Goal: Transaction & Acquisition: Book appointment/travel/reservation

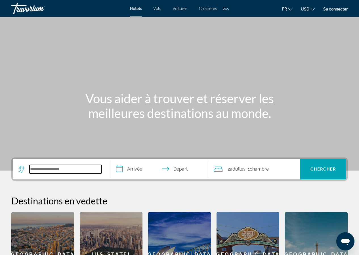
click at [72, 165] on input "Search widget" at bounding box center [66, 169] width 72 height 9
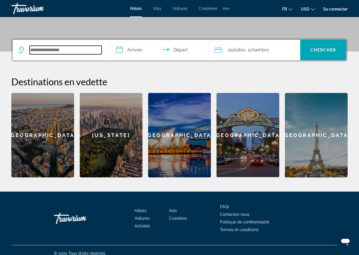
scroll to position [125, 0]
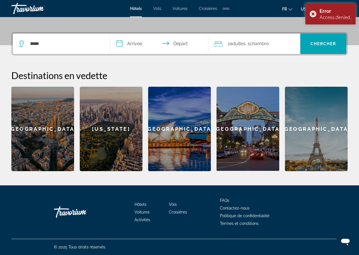
click at [58, 38] on div "*****" at bounding box center [61, 43] width 86 height 20
drag, startPoint x: 61, startPoint y: 41, endPoint x: 0, endPoint y: 45, distance: 60.9
click at [0, 45] on div "**********" at bounding box center [179, 101] width 359 height 139
type input "****"
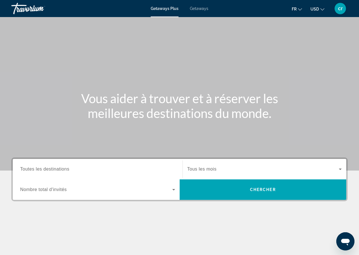
click at [209, 11] on div "Getaways Plus Getaways fr English Español Français Italiano Português русский U…" at bounding box center [179, 8] width 359 height 15
click at [199, 7] on span "Getaways" at bounding box center [199, 8] width 18 height 5
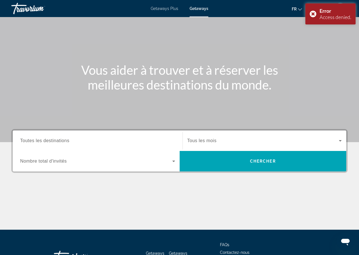
click at [54, 140] on span "Toutes les destinations" at bounding box center [44, 140] width 49 height 5
click at [54, 140] on input "Destination Toutes les destinations" at bounding box center [97, 140] width 155 height 7
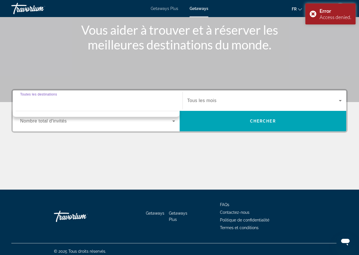
scroll to position [73, 0]
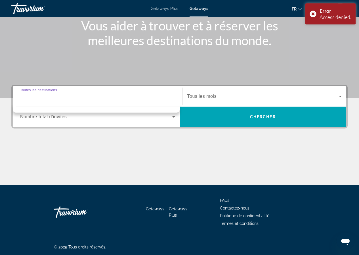
click at [78, 100] on div "Search widget" at bounding box center [97, 96] width 155 height 16
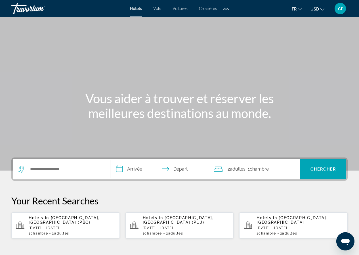
click at [80, 160] on div "Search widget" at bounding box center [61, 169] width 86 height 20
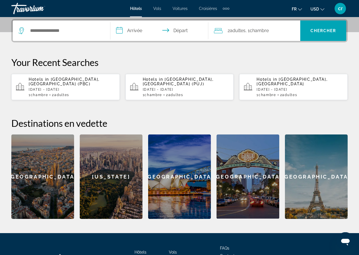
scroll to position [139, 0]
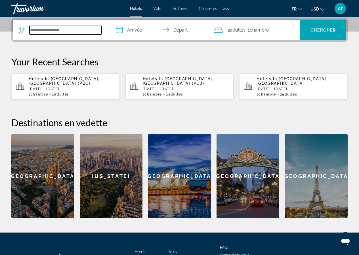
click at [51, 30] on input "Search widget" at bounding box center [66, 30] width 72 height 9
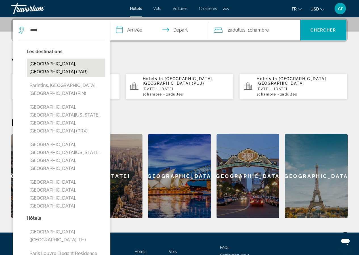
click at [45, 60] on button "Paris, France (PAR)" at bounding box center [66, 67] width 78 height 19
type input "**********"
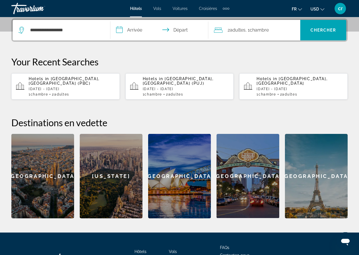
click at [139, 28] on input "**********" at bounding box center [160, 31] width 100 height 22
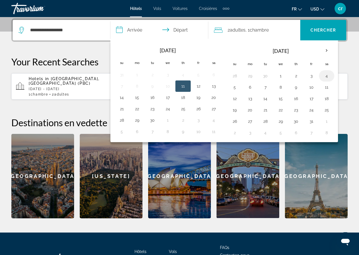
click at [330, 75] on button "4" at bounding box center [326, 76] width 9 height 8
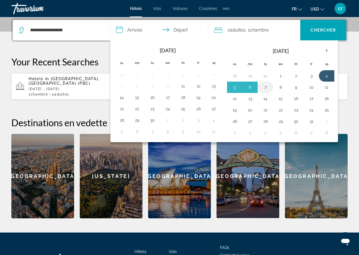
click at [265, 90] on button "7" at bounding box center [265, 87] width 9 height 8
type input "**********"
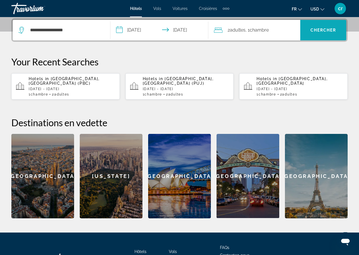
click at [332, 27] on span "Search widget" at bounding box center [323, 30] width 46 height 14
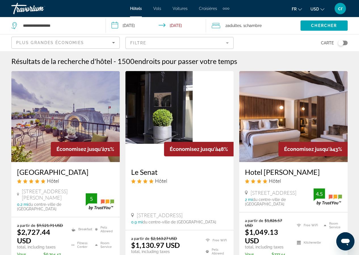
click at [320, 12] on button "USD USD ($) MXN (Mex$) CAD (Can$) GBP (£) EUR (€) AUD (A$) NZD (NZ$) CNY (CN¥)" at bounding box center [318, 9] width 14 height 8
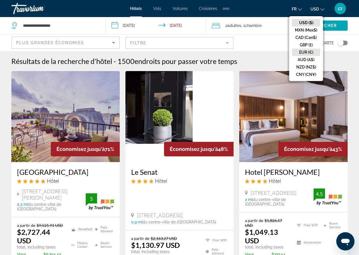
click at [309, 51] on button "EUR (€)" at bounding box center [306, 52] width 28 height 7
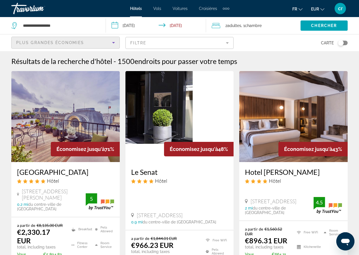
click at [114, 43] on icon "Sort by" at bounding box center [113, 42] width 3 height 1
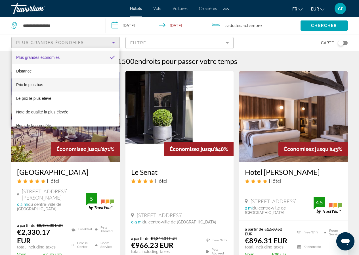
click at [55, 90] on mat-option "Prix le plus bas" at bounding box center [66, 85] width 108 height 14
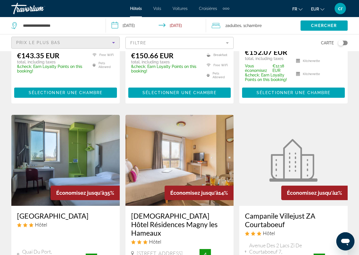
scroll to position [199, 0]
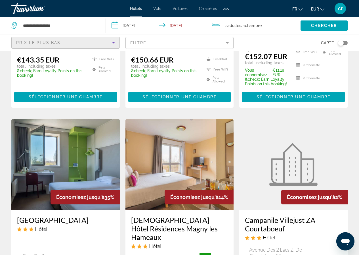
click at [219, 45] on mat-form-field "Filtre" at bounding box center [179, 43] width 108 height 12
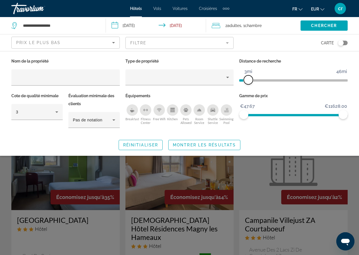
drag, startPoint x: 308, startPoint y: 79, endPoint x: 248, endPoint y: 81, distance: 59.9
click at [248, 81] on span "ngx-slider" at bounding box center [248, 79] width 9 height 9
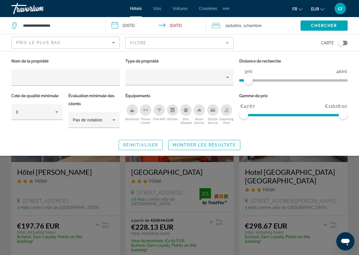
click at [185, 148] on span "Search widget" at bounding box center [205, 145] width 72 height 14
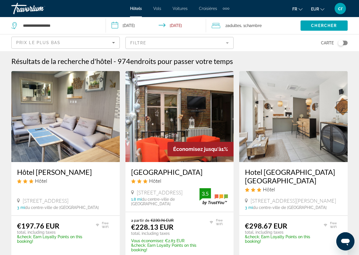
click at [344, 44] on div "Toggle map" at bounding box center [343, 43] width 10 height 5
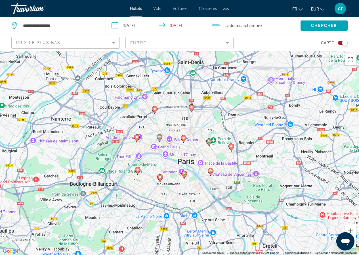
click at [183, 138] on image "Main content" at bounding box center [183, 137] width 3 height 3
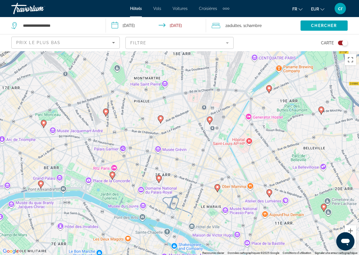
click at [177, 151] on div "Pour naviguer, appuyez sur les touches fléchées. Pour activer le glissement ave…" at bounding box center [179, 153] width 359 height 204
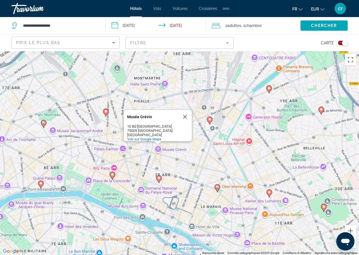
click at [160, 177] on image "Main content" at bounding box center [158, 177] width 3 height 3
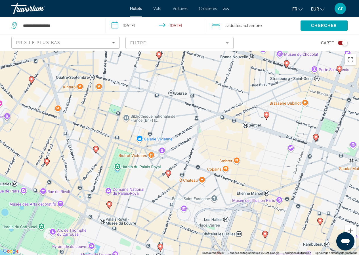
click at [95, 150] on image "Main content" at bounding box center [95, 148] width 3 height 3
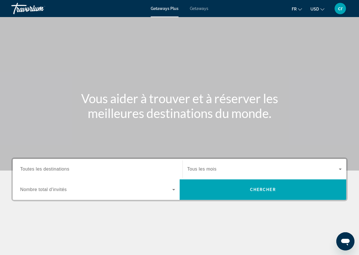
click at [204, 10] on span "Getaways" at bounding box center [199, 8] width 18 height 5
click at [90, 169] on input "Destination Toutes les destinations" at bounding box center [97, 169] width 155 height 7
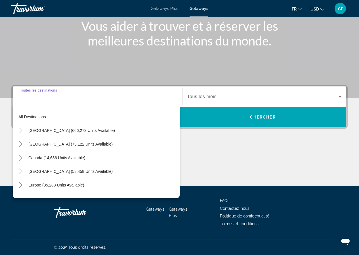
scroll to position [73, 0]
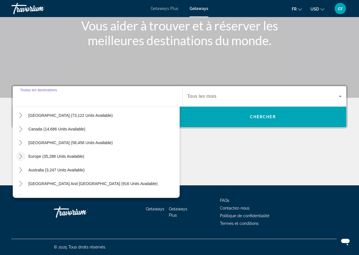
click at [24, 159] on mat-icon "Toggle Europe (35,288 units available)" at bounding box center [21, 156] width 10 height 10
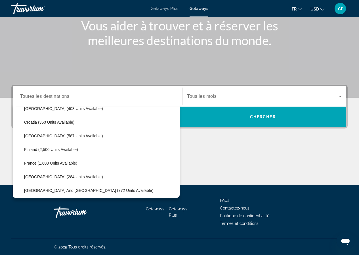
scroll to position [128, 0]
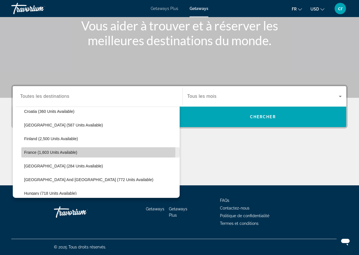
click at [45, 151] on span "France (1,603 units available)" at bounding box center [50, 152] width 53 height 5
type input "**********"
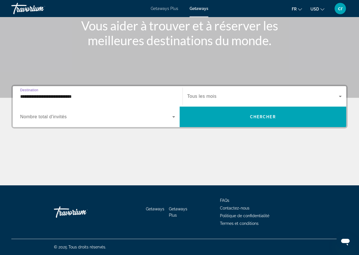
click at [239, 98] on span "Search widget" at bounding box center [263, 96] width 152 height 7
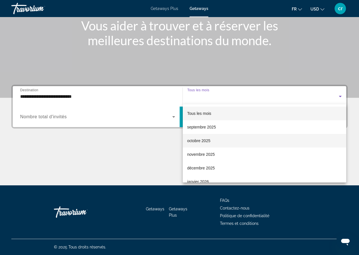
click at [208, 141] on span "octobre 2025" at bounding box center [198, 140] width 23 height 7
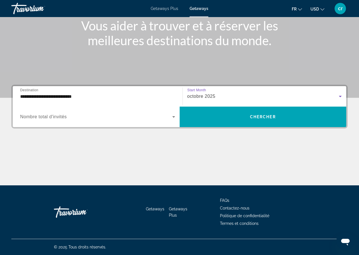
click at [158, 121] on div "Search widget" at bounding box center [97, 117] width 155 height 16
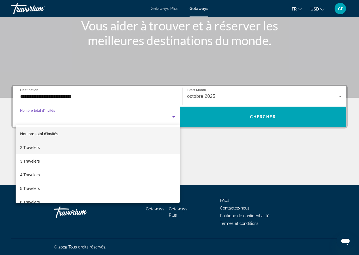
click at [56, 146] on mat-option "2 Travelers" at bounding box center [98, 148] width 164 height 14
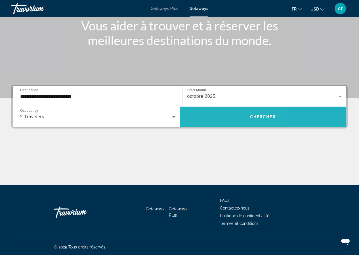
click at [208, 121] on span "Search widget" at bounding box center [263, 117] width 167 height 14
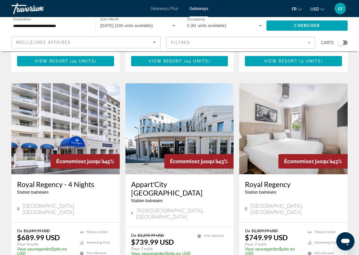
scroll to position [539, 0]
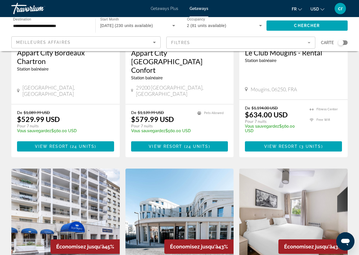
click at [339, 45] on div "Carte" at bounding box center [334, 42] width 27 height 12
click at [341, 43] on div "Search widget" at bounding box center [341, 43] width 6 height 6
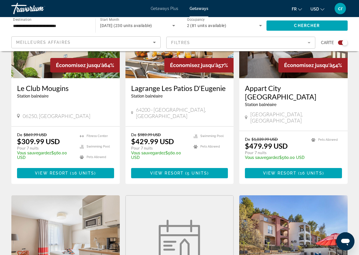
scroll to position [431, 0]
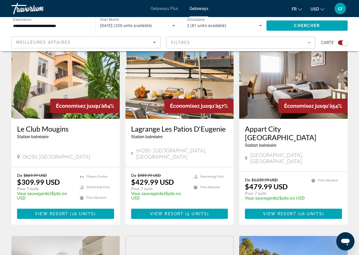
click at [330, 44] on span "Carte" at bounding box center [327, 43] width 13 height 8
click at [345, 42] on div "Search widget" at bounding box center [345, 43] width 6 height 6
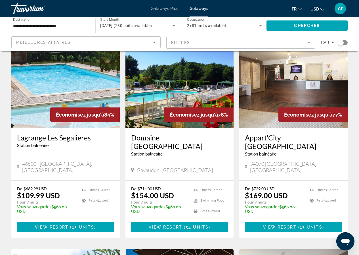
scroll to position [0, 0]
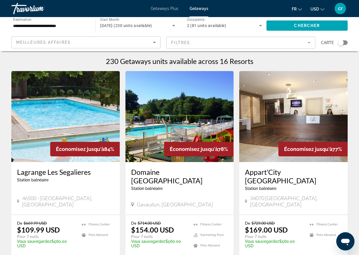
click at [339, 43] on div "Search widget" at bounding box center [341, 43] width 6 height 6
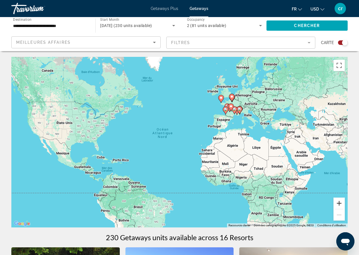
click at [339, 201] on button "Zoom avant" at bounding box center [339, 202] width 11 height 11
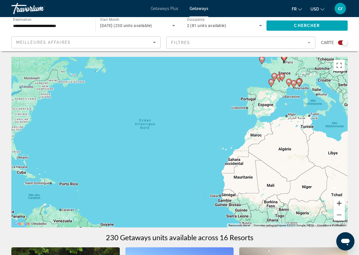
click at [339, 201] on button "Zoom avant" at bounding box center [339, 202] width 11 height 11
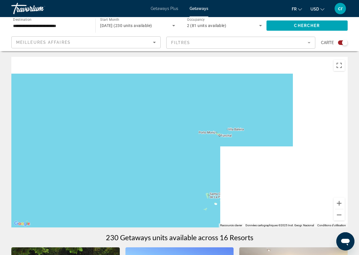
drag, startPoint x: 310, startPoint y: 130, endPoint x: 0, endPoint y: 176, distance: 313.1
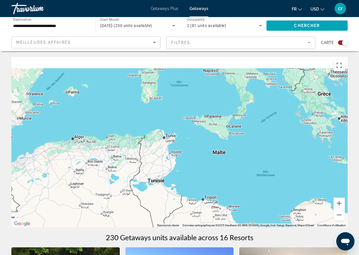
drag, startPoint x: 66, startPoint y: 133, endPoint x: 224, endPoint y: 182, distance: 165.3
click at [224, 182] on div "Main content" at bounding box center [179, 142] width 336 height 170
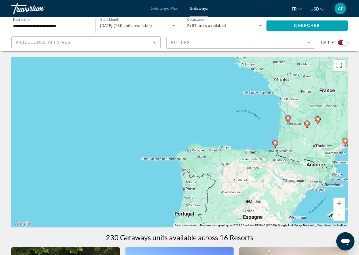
drag, startPoint x: 87, startPoint y: 120, endPoint x: 263, endPoint y: 224, distance: 204.2
click at [263, 224] on div "Pour activer le glissement avec le clavier, appuyez sur Alt+Entrée. Une fois ce…" at bounding box center [179, 142] width 336 height 170
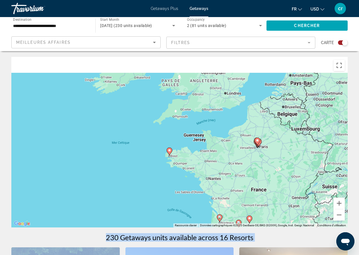
drag, startPoint x: 279, startPoint y: 152, endPoint x: 207, endPoint y: 246, distance: 118.5
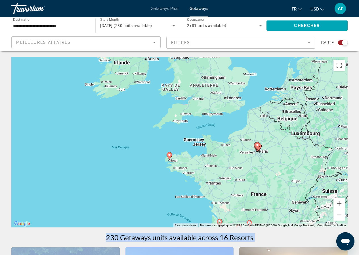
click at [341, 204] on button "Zoom avant" at bounding box center [339, 202] width 11 height 11
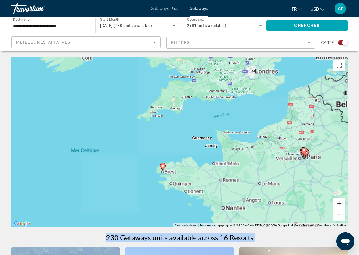
click at [341, 204] on button "Zoom avant" at bounding box center [339, 202] width 11 height 11
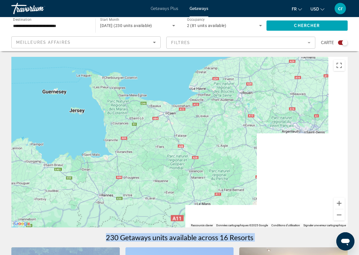
drag, startPoint x: 302, startPoint y: 185, endPoint x: 140, endPoint y: 151, distance: 166.3
click at [140, 151] on div "Pour activer le glissement avec le clavier, appuyez sur Alt+Entrée. Une fois ce…" at bounding box center [179, 142] width 336 height 170
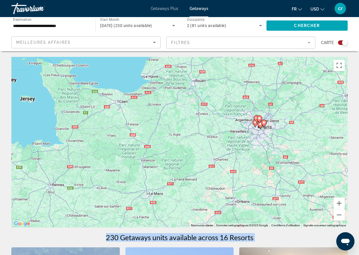
drag, startPoint x: 200, startPoint y: 149, endPoint x: 169, endPoint y: 146, distance: 31.3
click at [169, 146] on div "Pour activer le glissement avec le clavier, appuyez sur Alt+Entrée. Une fois ce…" at bounding box center [179, 142] width 336 height 170
click at [259, 126] on icon "Main content" at bounding box center [259, 124] width 5 height 7
type input "**********"
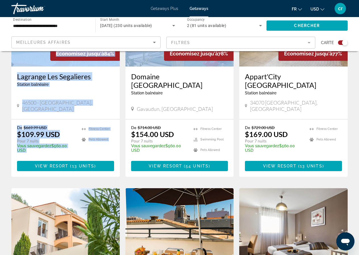
scroll to position [341, 0]
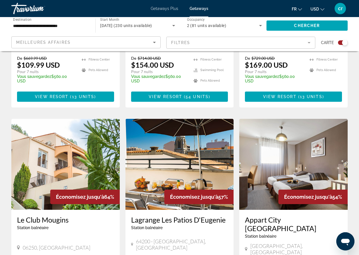
click at [0, 209] on div "← Déplacement vers la gauche → Déplacement vers la droite ↑ Déplacement vers le…" at bounding box center [179, 239] width 359 height 1046
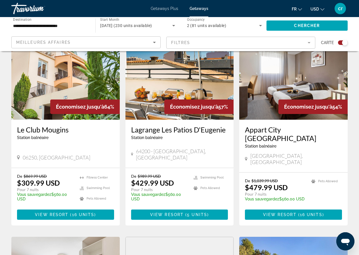
scroll to position [483, 0]
